Goal: Task Accomplishment & Management: Complete application form

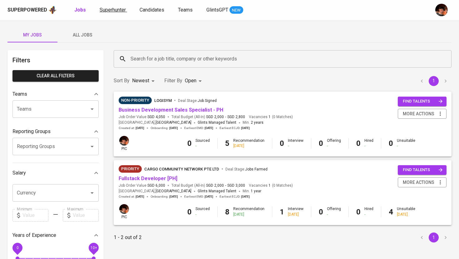
click at [106, 12] on span "Superhunter" at bounding box center [113, 10] width 26 height 6
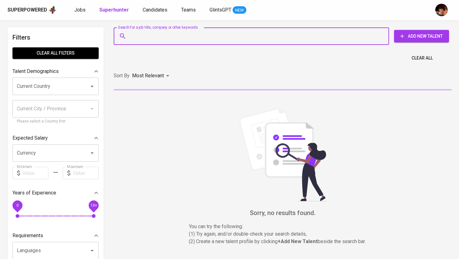
click at [150, 34] on input "Search for a job title, company or other keywords" at bounding box center [253, 36] width 248 height 12
paste input "[EMAIL_ADDRESS][DOMAIN_NAME]"
type input "[EMAIL_ADDRESS][DOMAIN_NAME]"
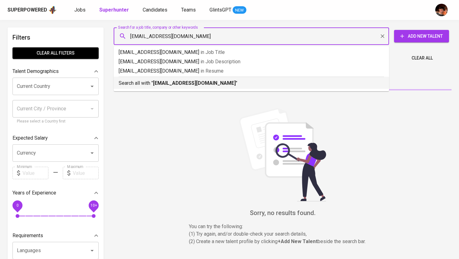
click at [166, 86] on b "[EMAIL_ADDRESS][DOMAIN_NAME]" at bounding box center [194, 83] width 83 height 6
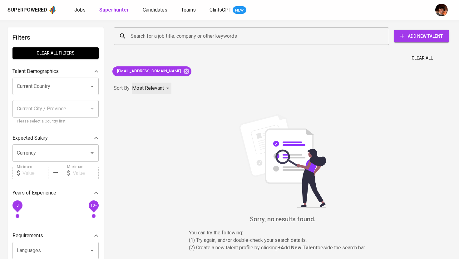
click at [166, 86] on div "Most Relevant" at bounding box center [151, 89] width 39 height 12
click at [427, 38] on div at bounding box center [229, 129] width 459 height 259
click at [436, 40] on button "Add New Talent" at bounding box center [421, 36] width 55 height 12
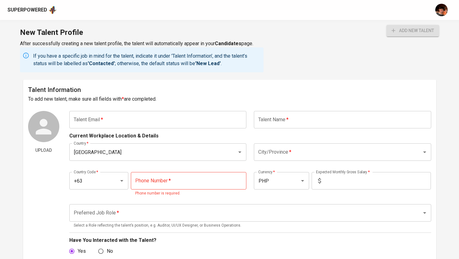
click at [120, 122] on input "text" at bounding box center [157, 119] width 177 height 17
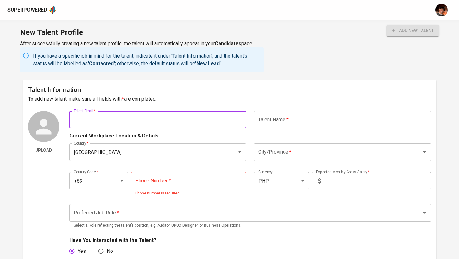
paste input "[EMAIL_ADDRESS][DOMAIN_NAME]"
click at [74, 122] on input "[EMAIL_ADDRESS][DOMAIN_NAME]" at bounding box center [157, 119] width 177 height 17
type input "[EMAIL_ADDRESS][DOMAIN_NAME]"
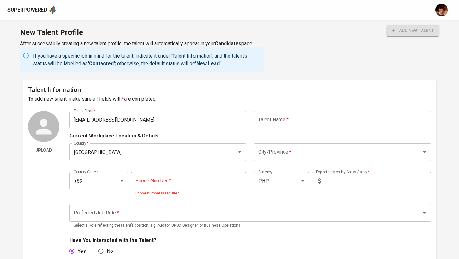
click at [281, 111] on div "Talent Information To add new talent, make sure all fields with * are completed…" at bounding box center [229, 232] width 413 height 305
click at [280, 118] on input "text" at bounding box center [342, 119] width 177 height 17
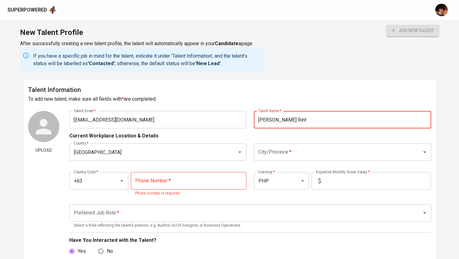
type input "[PERSON_NAME] Rint"
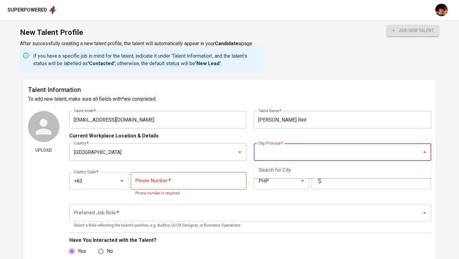
click at [261, 152] on input "City/Province   *" at bounding box center [334, 152] width 154 height 12
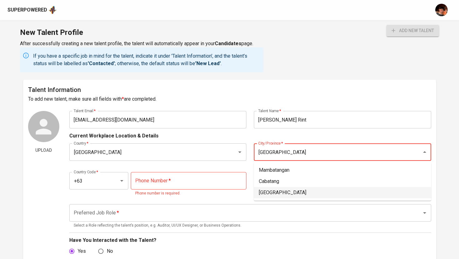
click at [285, 196] on li "[GEOGRAPHIC_DATA]" at bounding box center [342, 192] width 177 height 11
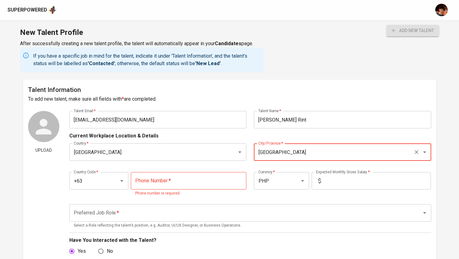
type input "[GEOGRAPHIC_DATA]"
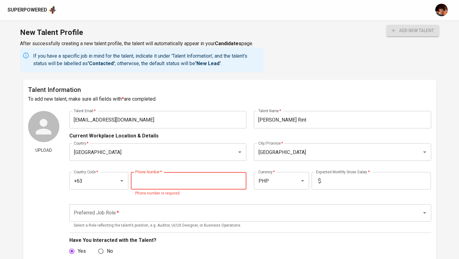
click at [199, 187] on input "tel" at bounding box center [188, 180] width 115 height 17
paste input "[PHONE_NUMBER]"
type input "[PHONE_NUMBER]"
click at [342, 181] on input "text" at bounding box center [376, 180] width 107 height 17
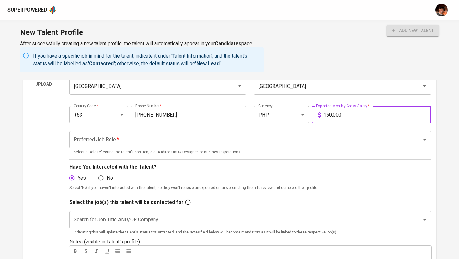
scroll to position [81, 0]
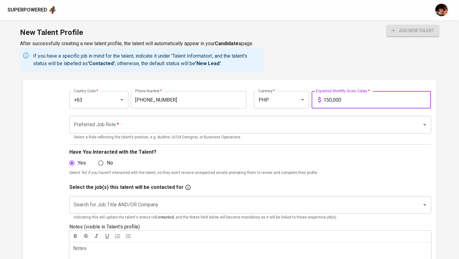
type input "150,000"
click at [278, 120] on input "Preferred Job Role   *" at bounding box center [241, 125] width 339 height 12
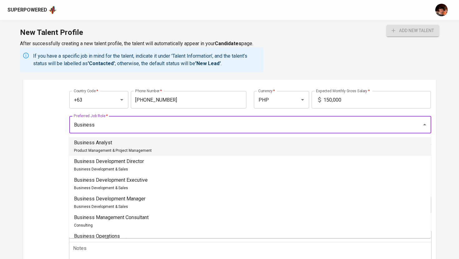
click at [232, 145] on li "Business Analyst Product Management & Project Management" at bounding box center [250, 146] width 362 height 19
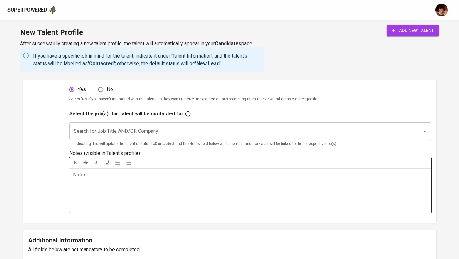
scroll to position [157, 0]
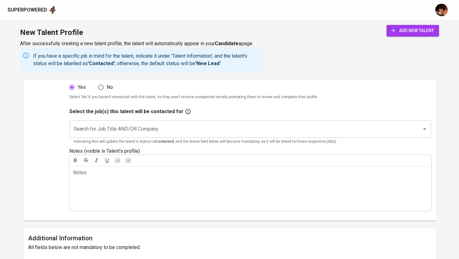
type input "Business Analyst"
click at [189, 129] on input "Search for Job Title AND/OR Company" at bounding box center [241, 129] width 339 height 12
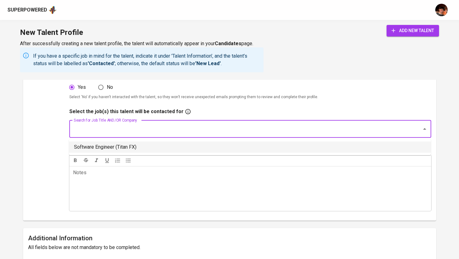
click at [148, 149] on li "Software Engineer (Titan FX)" at bounding box center [250, 147] width 362 height 11
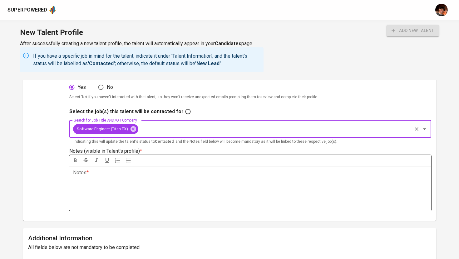
click at [142, 181] on div "Notes * ﻿" at bounding box center [250, 188] width 362 height 45
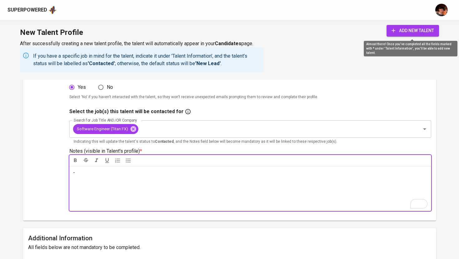
click at [406, 30] on span "add new talent" at bounding box center [412, 31] width 42 height 8
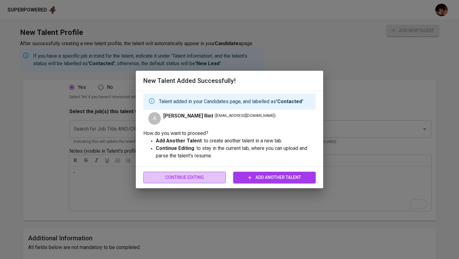
click at [206, 178] on span "Continue Editing" at bounding box center [184, 178] width 72 height 8
